Goal: Information Seeking & Learning: Learn about a topic

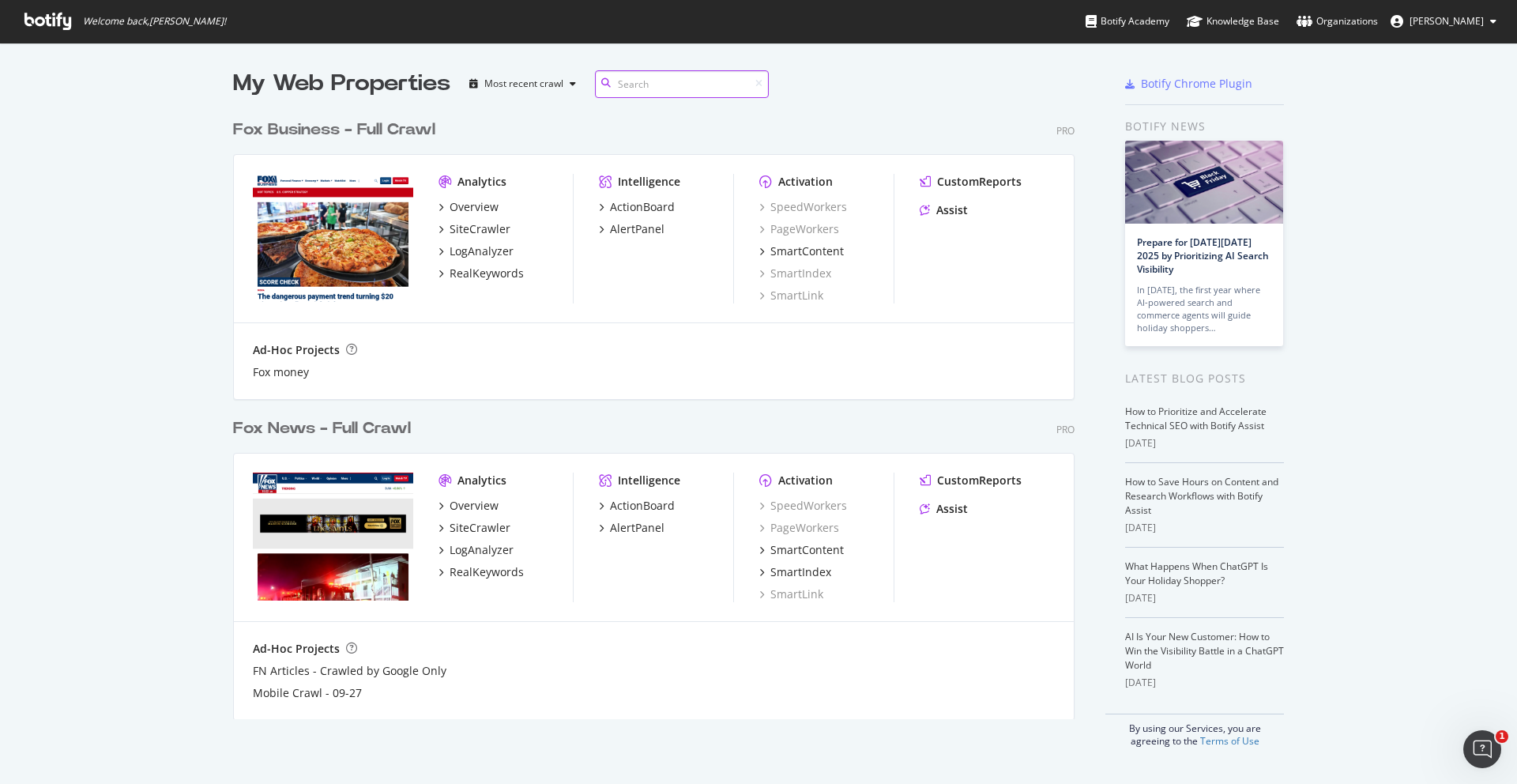
scroll to position [772, 1493]
click at [473, 570] on div "RealKeywords" at bounding box center [487, 571] width 75 height 15
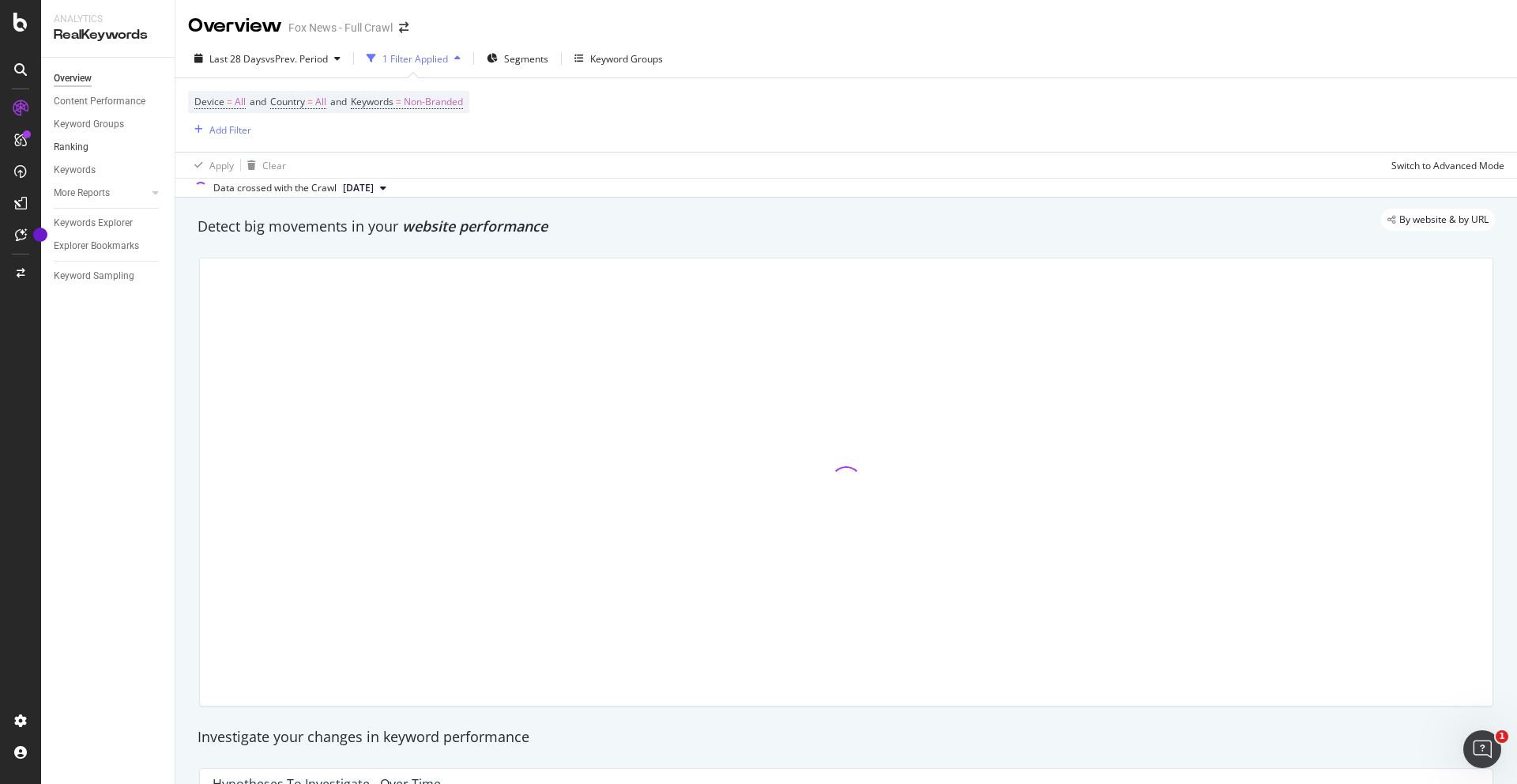
click at [95, 148] on link "Ranking" at bounding box center [108, 148] width 110 height 16
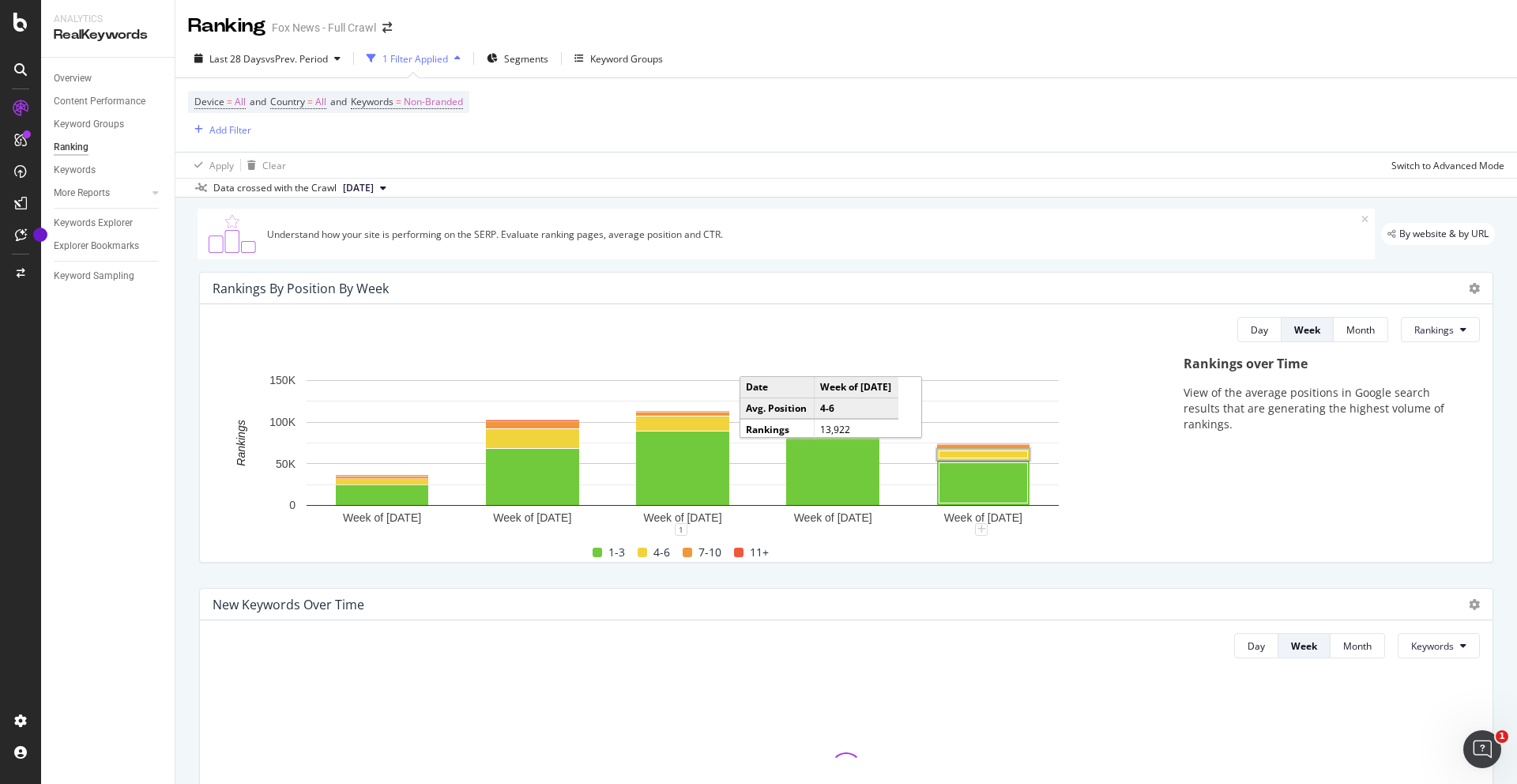
click at [969, 457] on rect "A chart." at bounding box center [983, 454] width 88 height 7
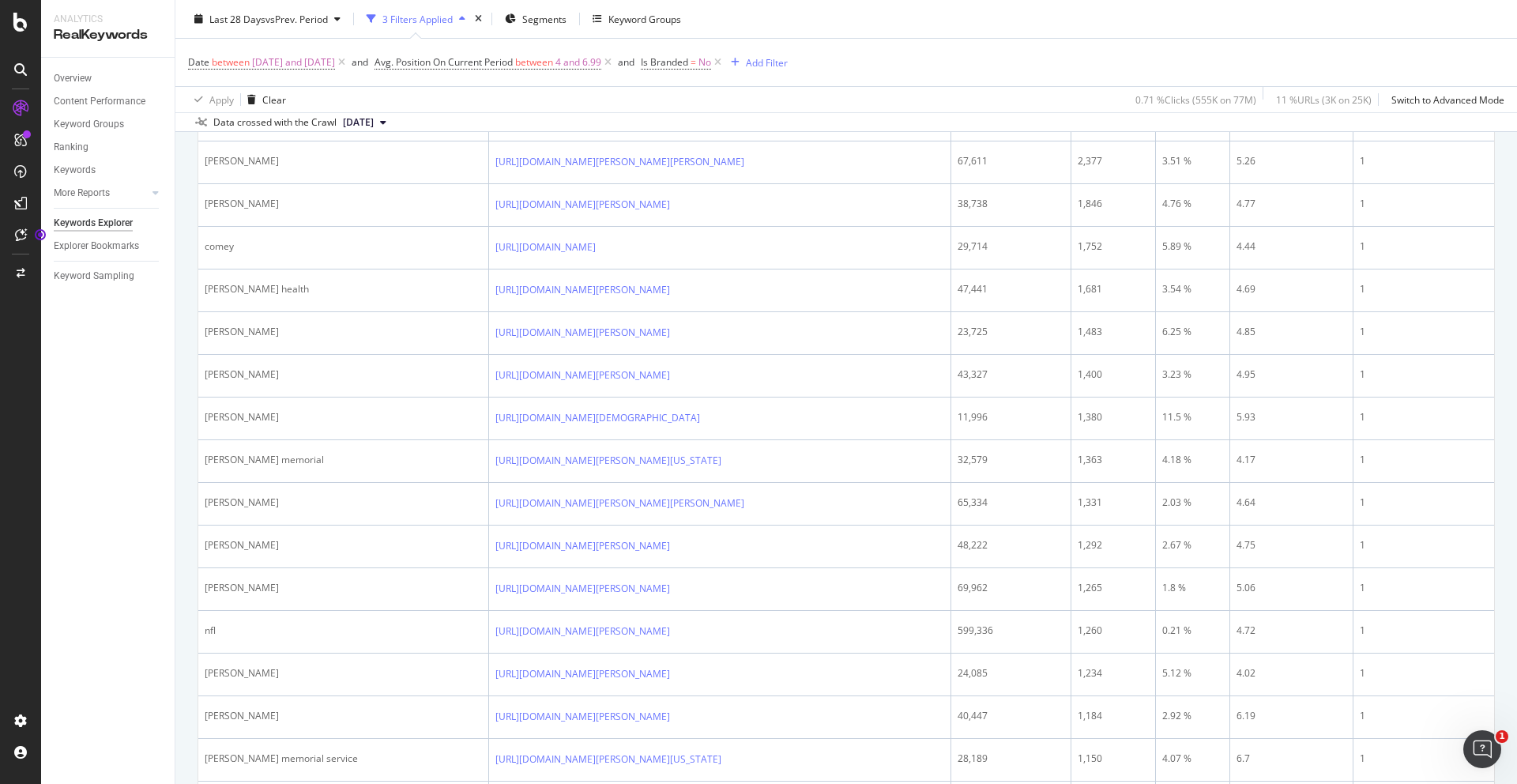
scroll to position [971, 0]
